Goal: Transaction & Acquisition: Purchase product/service

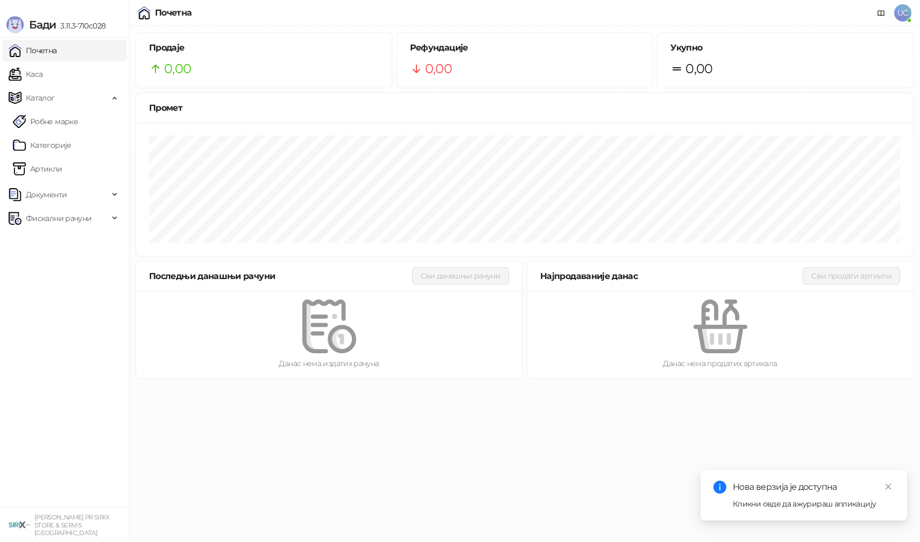
click at [804, 506] on div "Кликни овде да ажурираш апликацију" at bounding box center [812, 504] width 161 height 12
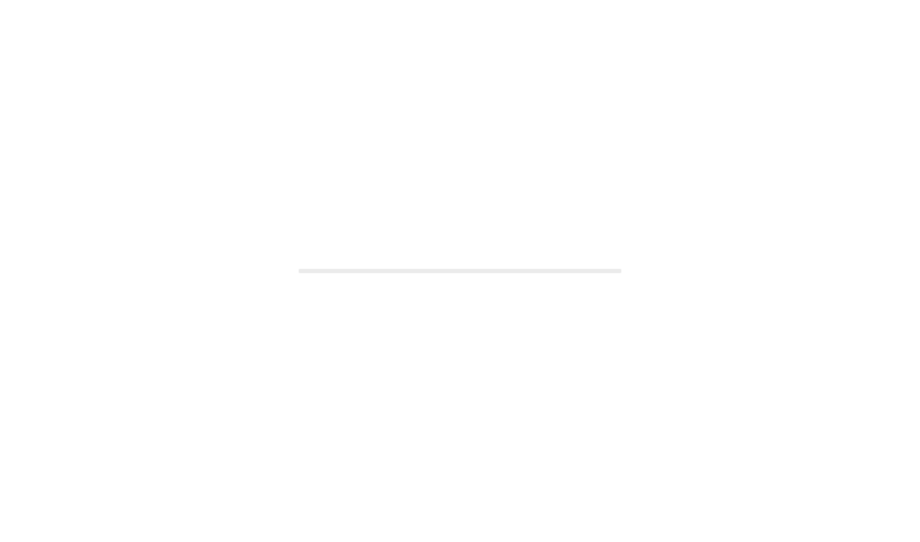
click at [780, 482] on div at bounding box center [460, 271] width 920 height 542
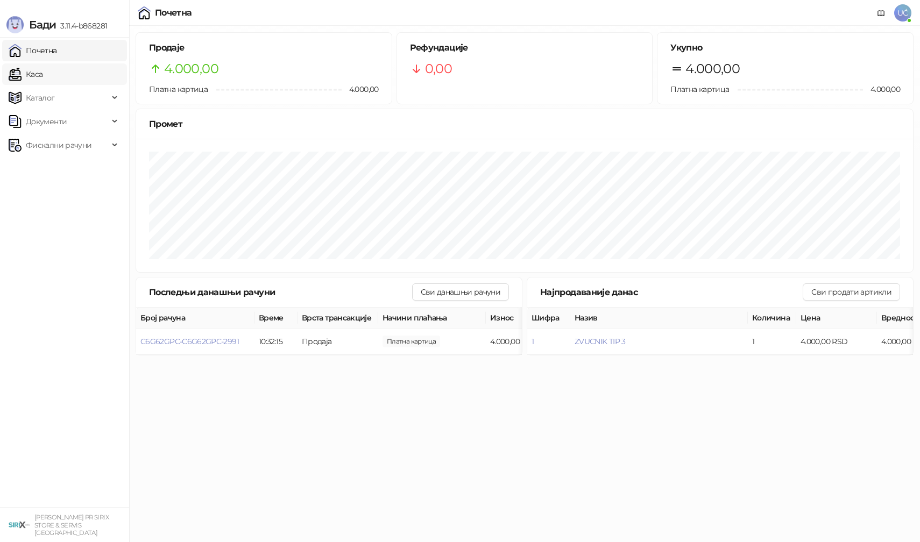
click at [24, 73] on link "Каса" at bounding box center [26, 74] width 34 height 22
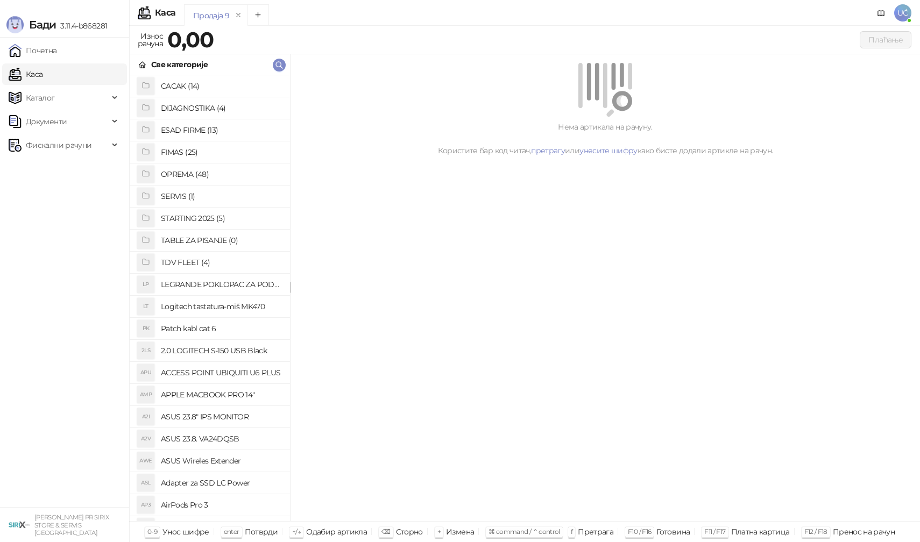
click at [194, 172] on h4 "OPREMA (48)" at bounding box center [221, 174] width 120 height 17
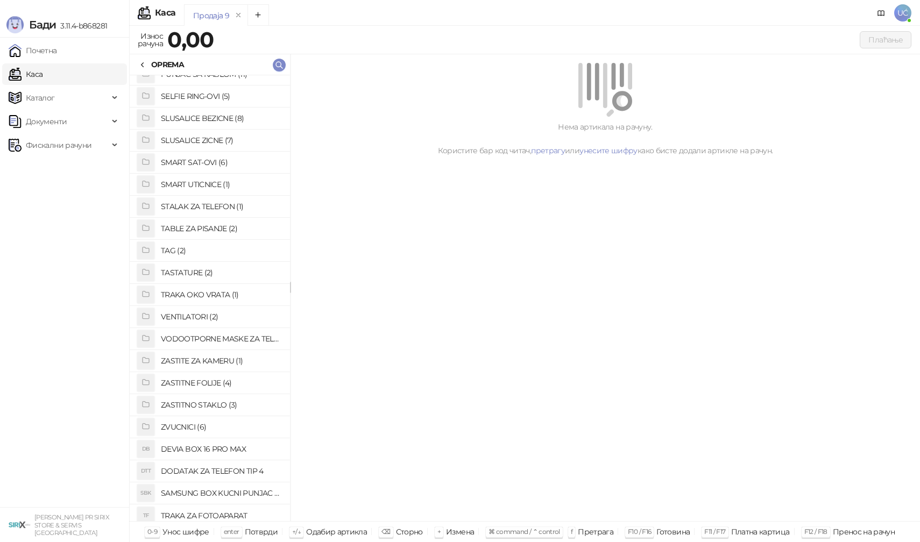
scroll to position [613, 0]
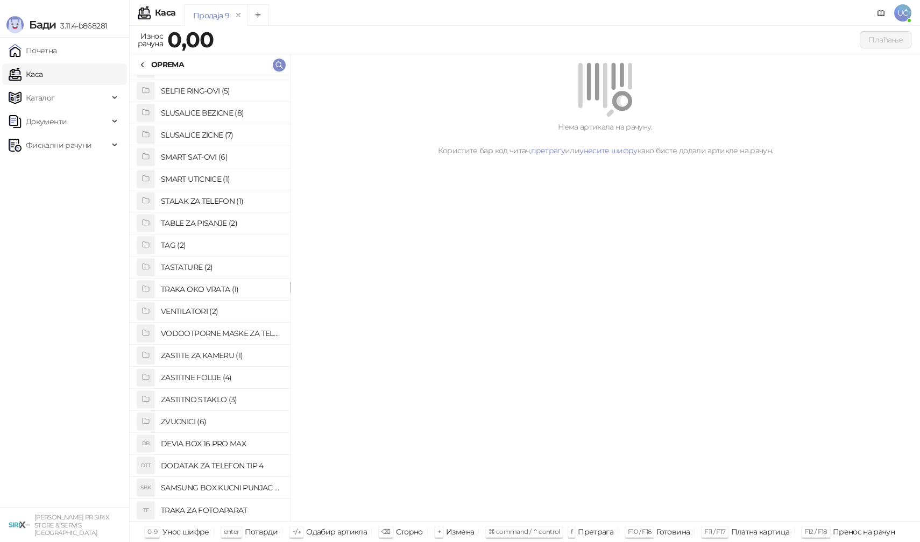
click at [200, 400] on h4 "ZASTITNO STAKLO (3)" at bounding box center [221, 399] width 120 height 17
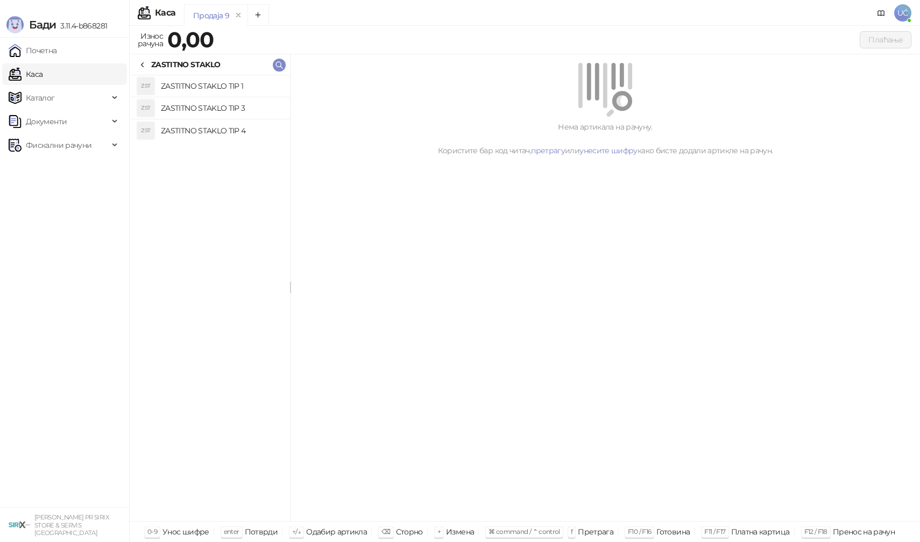
click at [223, 83] on h4 "ZASTITNO STAKLO TIP 1" at bounding box center [221, 85] width 120 height 17
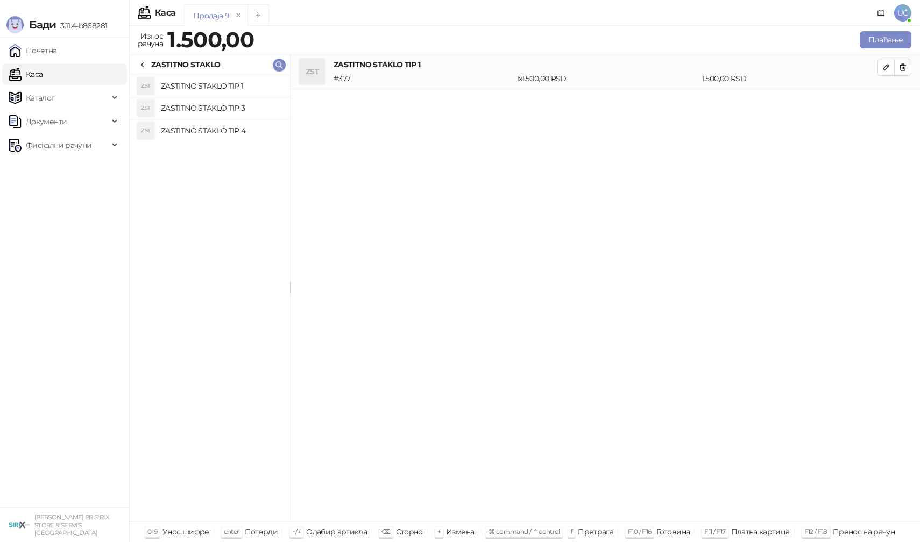
click at [229, 108] on h4 "ZASTITNO STAKLO TIP 3" at bounding box center [221, 107] width 120 height 17
click at [140, 60] on div at bounding box center [142, 65] width 9 height 12
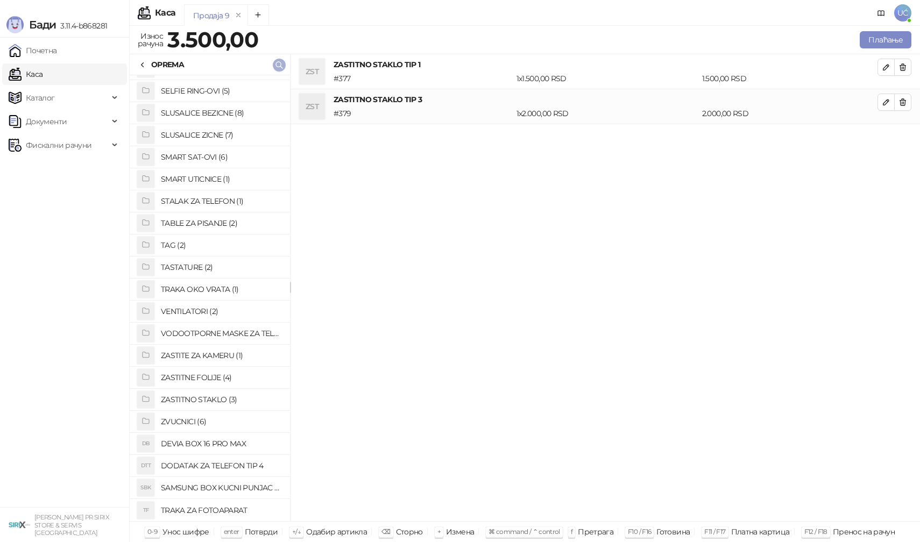
click at [279, 63] on icon "button" at bounding box center [279, 65] width 9 height 9
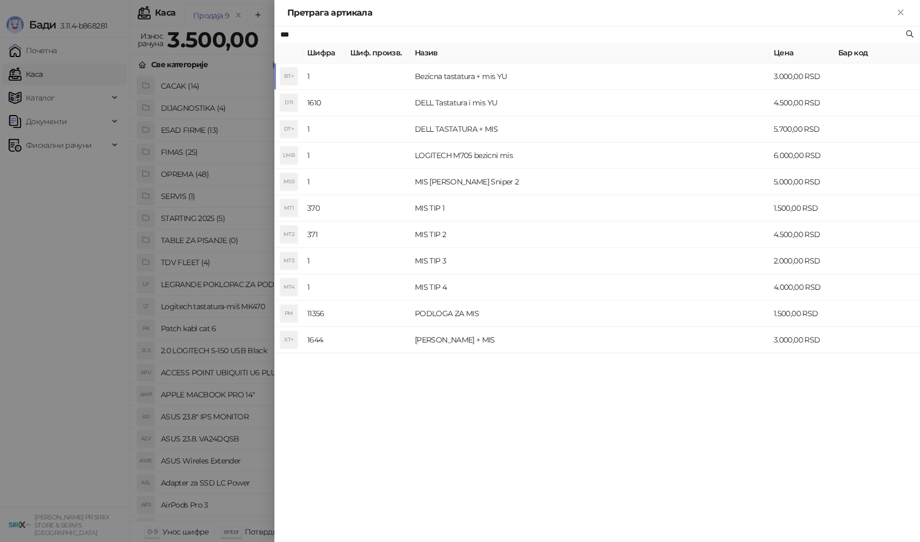
click at [241, 146] on div at bounding box center [460, 271] width 920 height 542
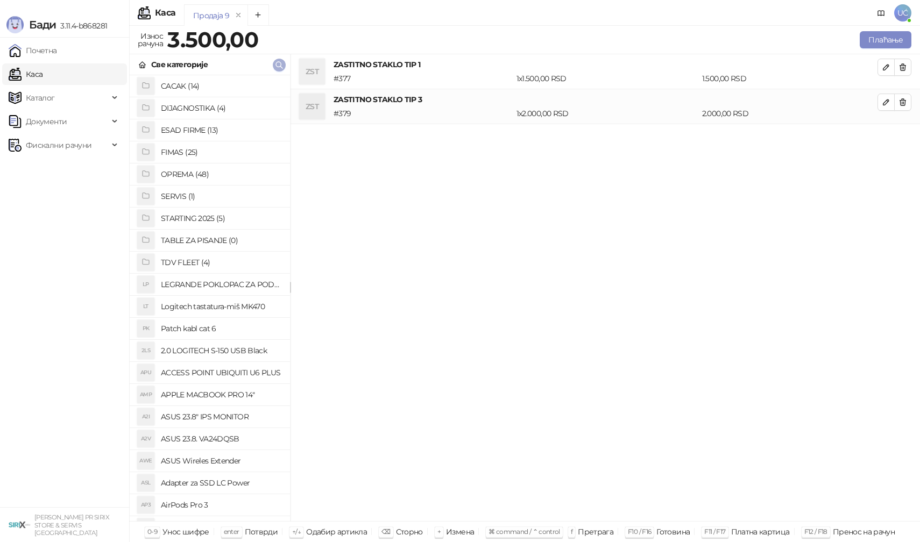
click at [279, 62] on icon "button" at bounding box center [279, 65] width 9 height 9
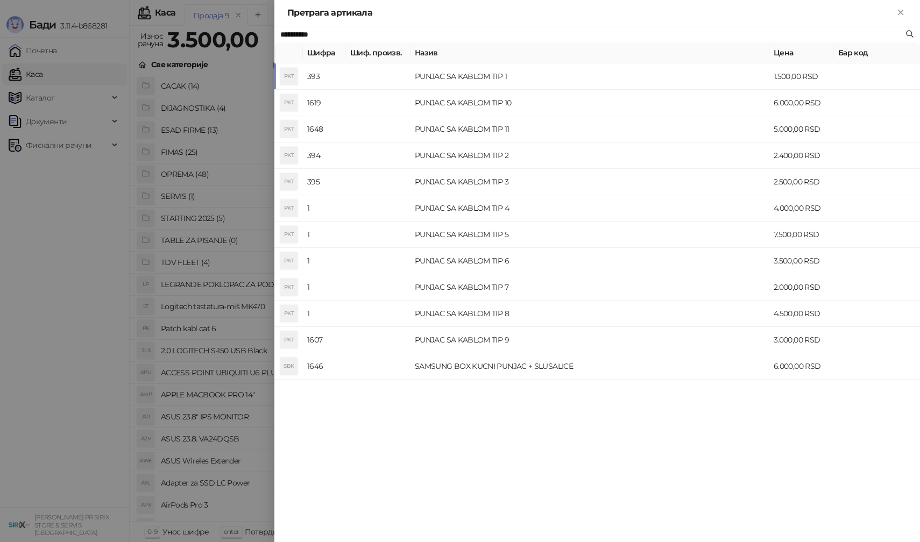
click at [165, 167] on div at bounding box center [460, 271] width 920 height 542
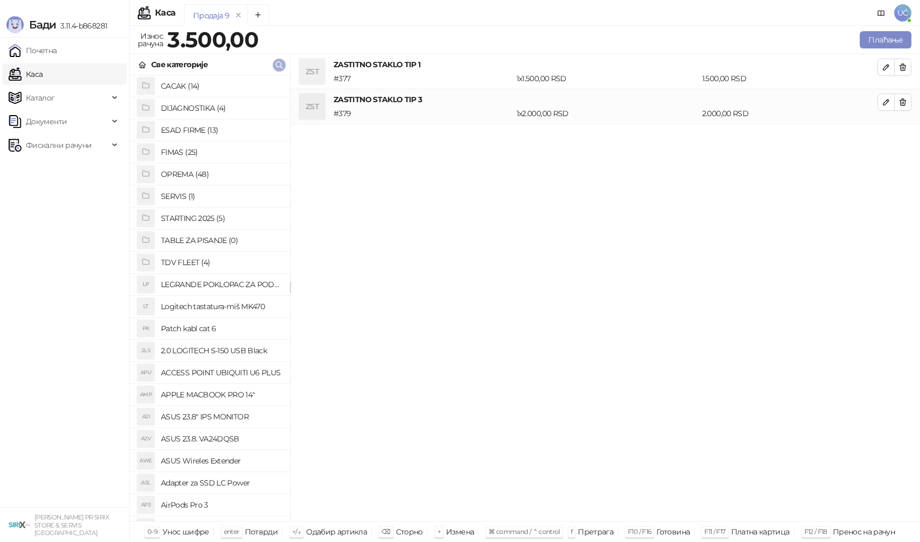
click at [280, 67] on icon "button" at bounding box center [279, 65] width 9 height 9
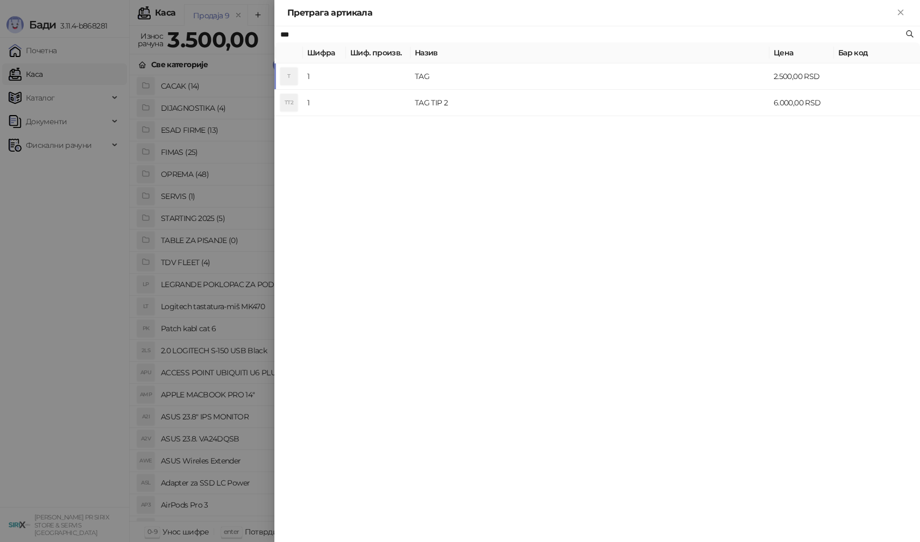
click at [244, 162] on div at bounding box center [460, 271] width 920 height 542
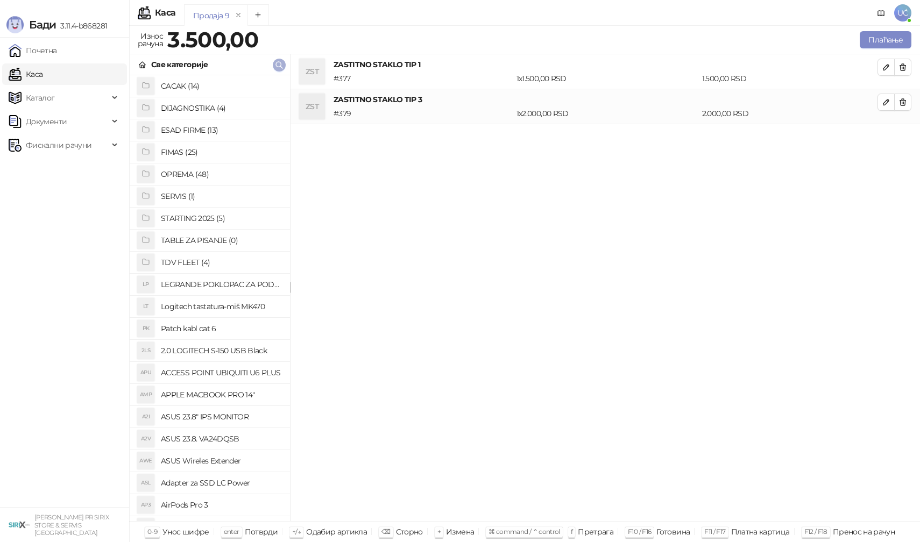
click at [281, 66] on icon "button" at bounding box center [279, 65] width 9 height 9
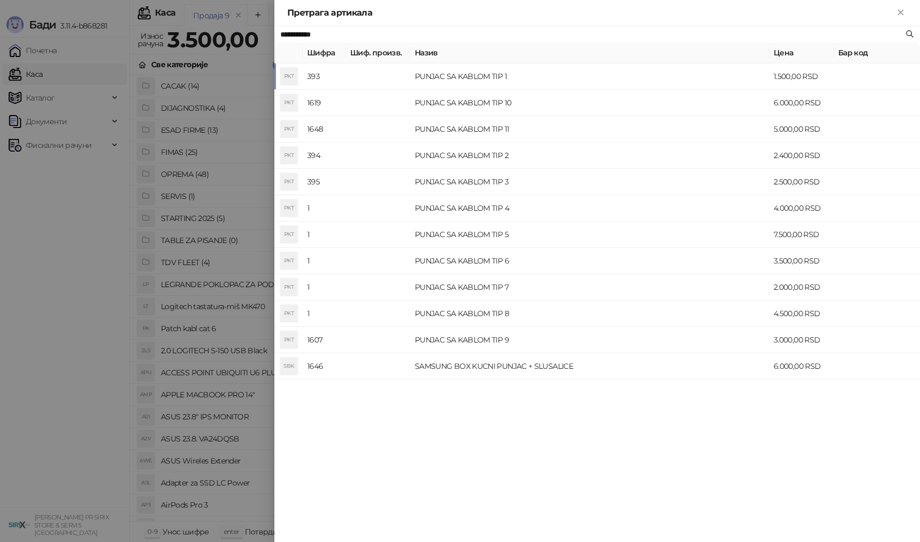
click at [216, 128] on div at bounding box center [460, 271] width 920 height 542
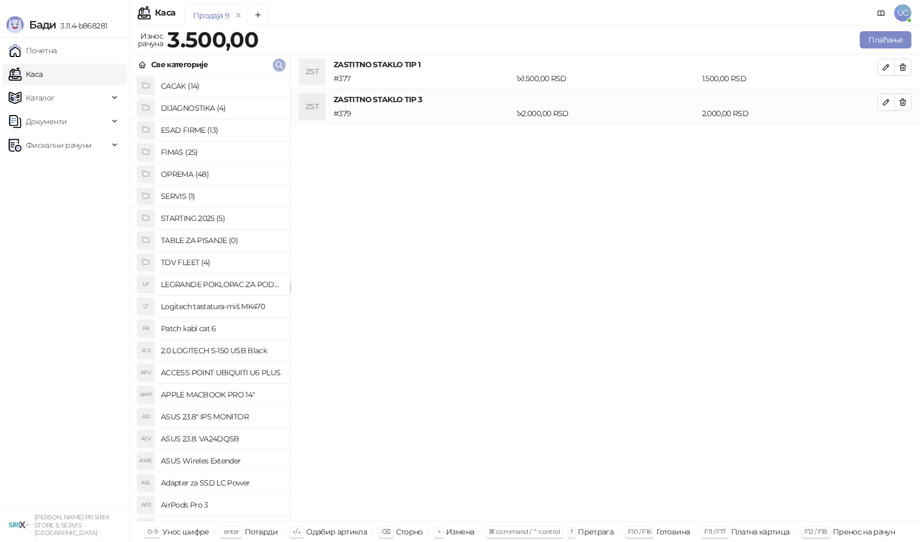
click at [279, 66] on icon "button" at bounding box center [279, 65] width 9 height 9
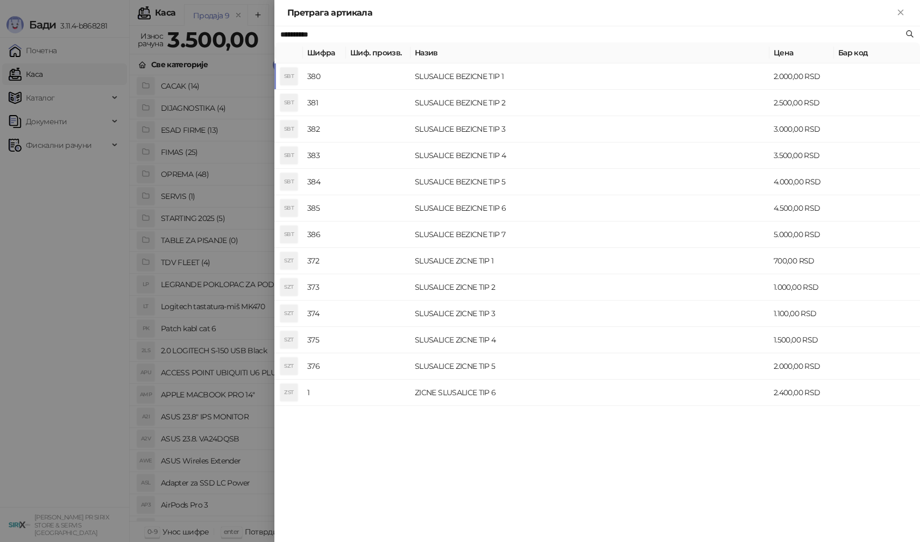
type input "**********"
